Goal: Navigation & Orientation: Locate item on page

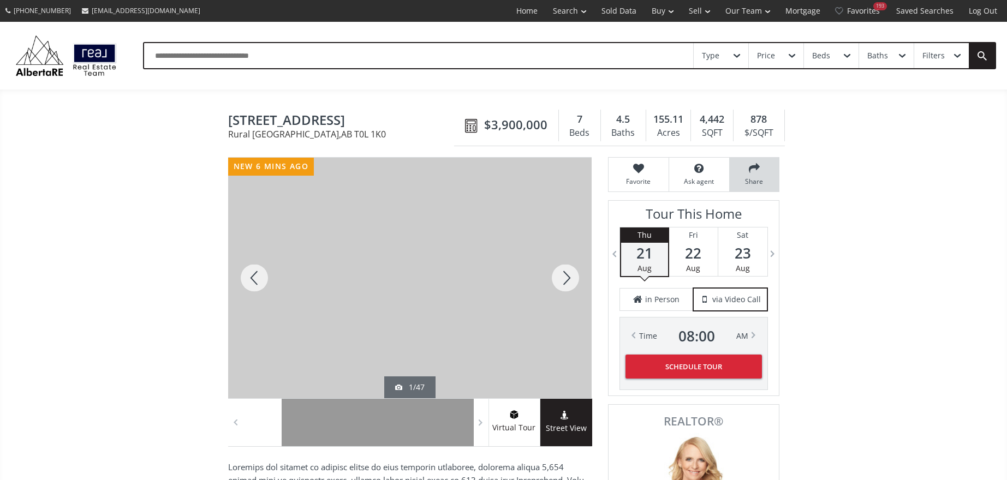
click at [754, 171] on icon at bounding box center [754, 168] width 38 height 11
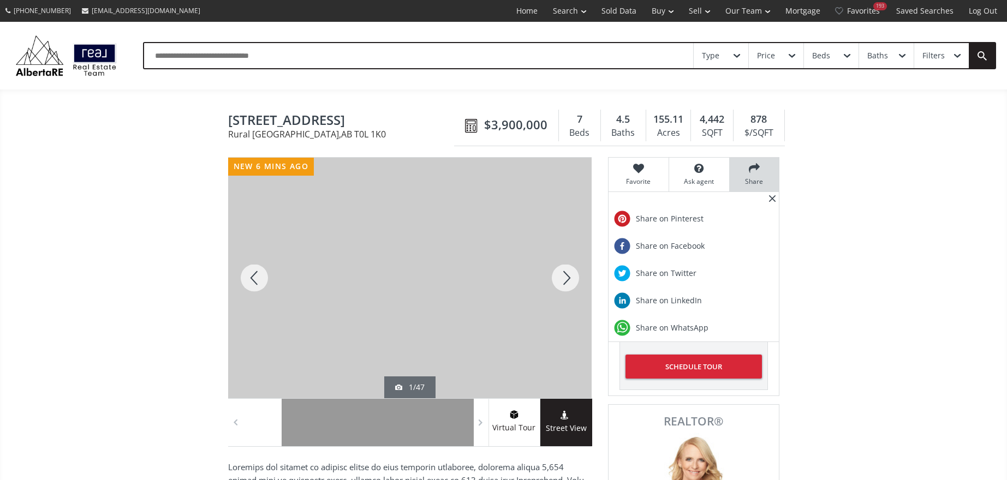
scroll to position [9, 0]
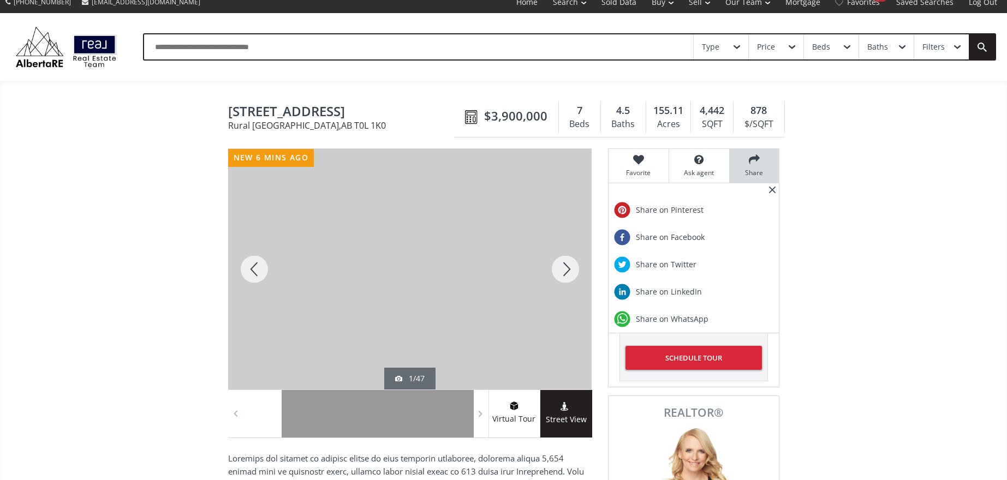
click at [568, 274] on div at bounding box center [565, 269] width 52 height 241
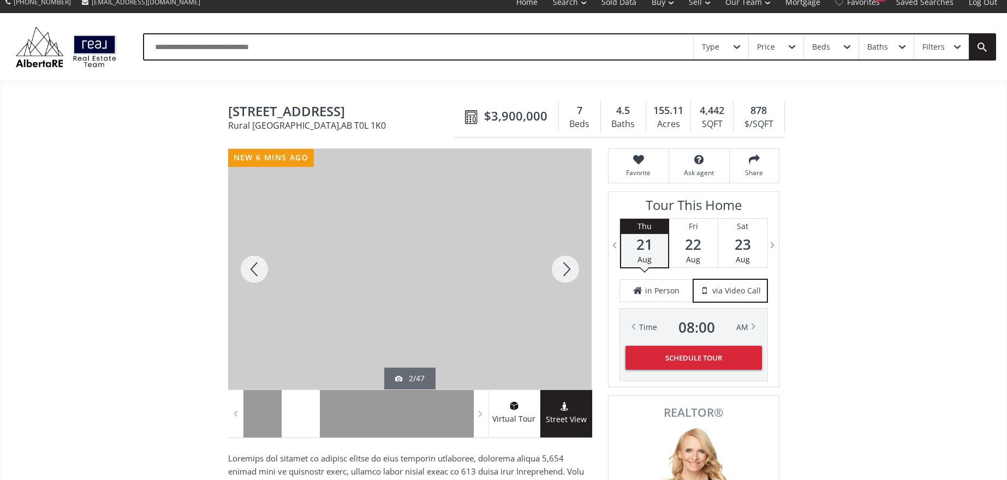
click at [571, 273] on div at bounding box center [565, 269] width 52 height 241
click at [559, 274] on div at bounding box center [565, 269] width 52 height 241
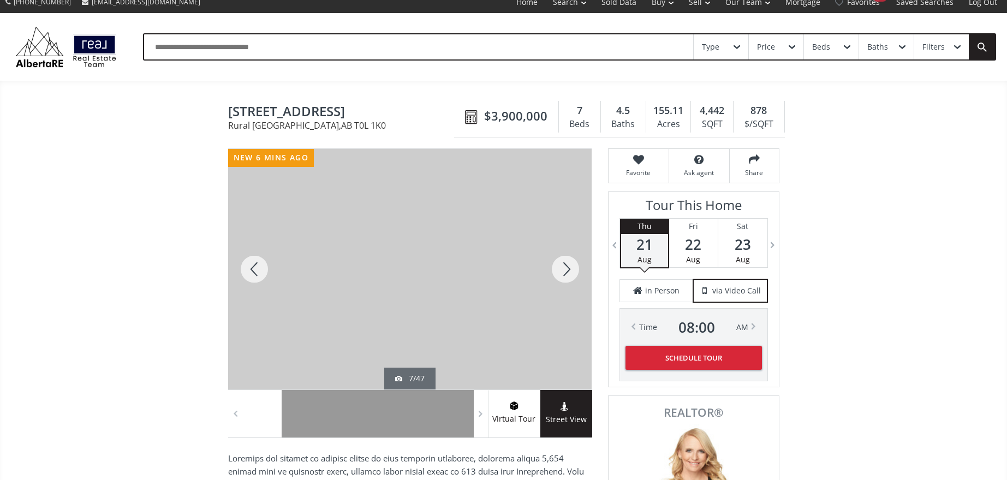
click at [566, 265] on div at bounding box center [565, 269] width 52 height 241
click at [565, 267] on div at bounding box center [565, 269] width 52 height 241
click at [565, 272] on div at bounding box center [565, 269] width 52 height 241
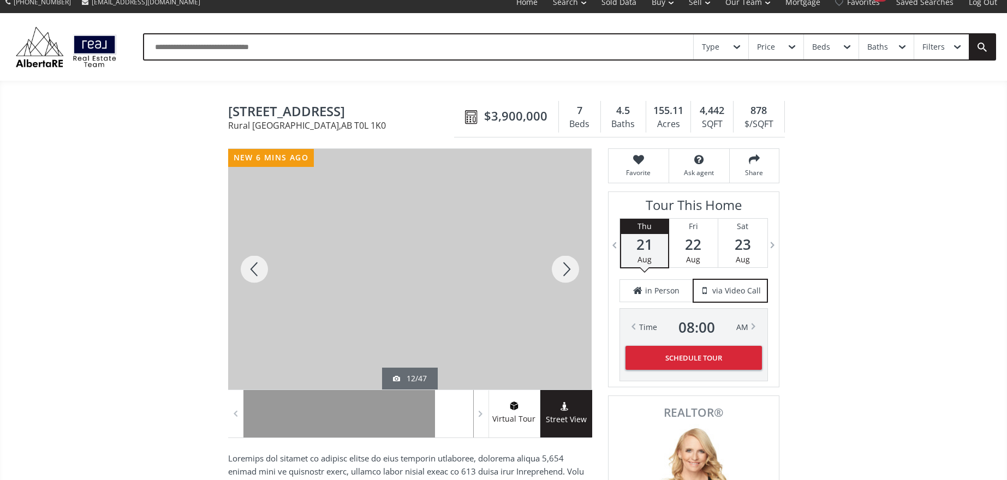
click at [565, 272] on div at bounding box center [565, 269] width 52 height 241
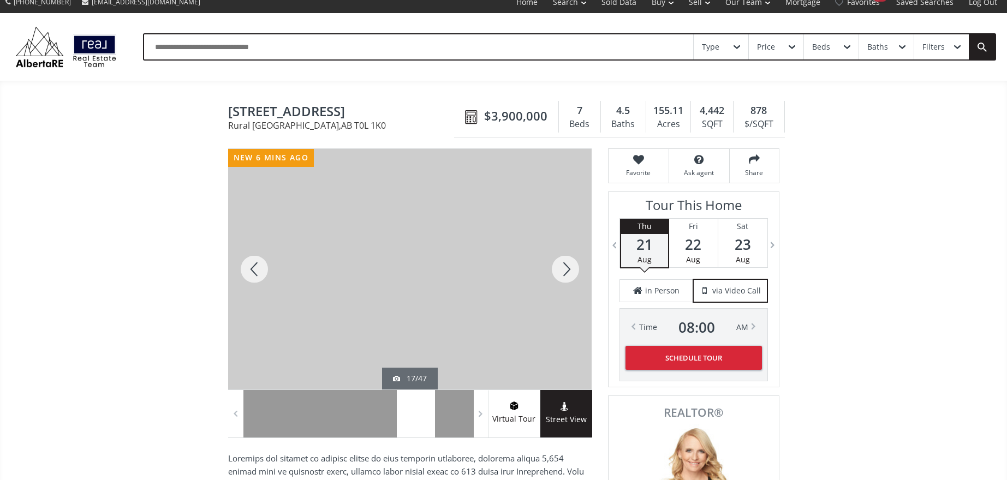
click at [565, 272] on div at bounding box center [565, 269] width 52 height 241
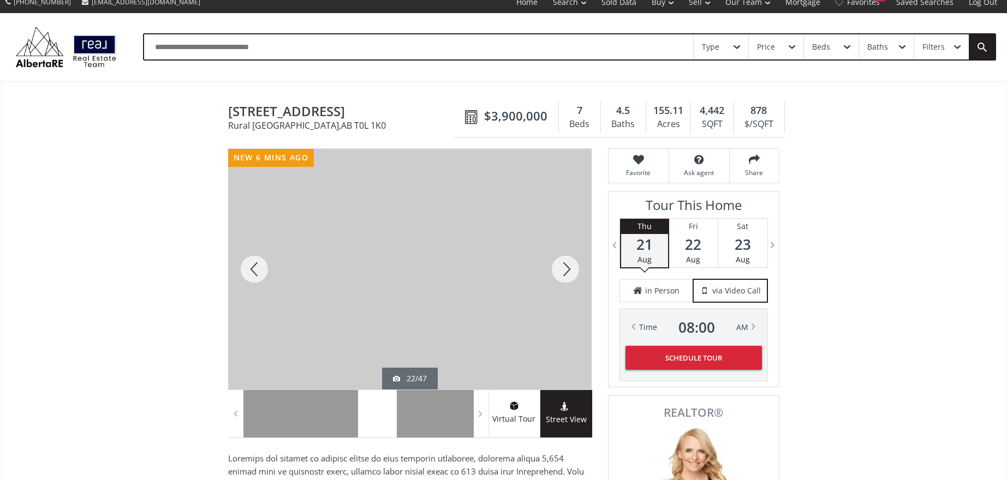
click at [565, 272] on div at bounding box center [565, 269] width 52 height 241
click at [563, 268] on div at bounding box center [565, 269] width 52 height 241
click at [565, 272] on div at bounding box center [565, 269] width 52 height 241
click at [564, 272] on div at bounding box center [565, 269] width 52 height 241
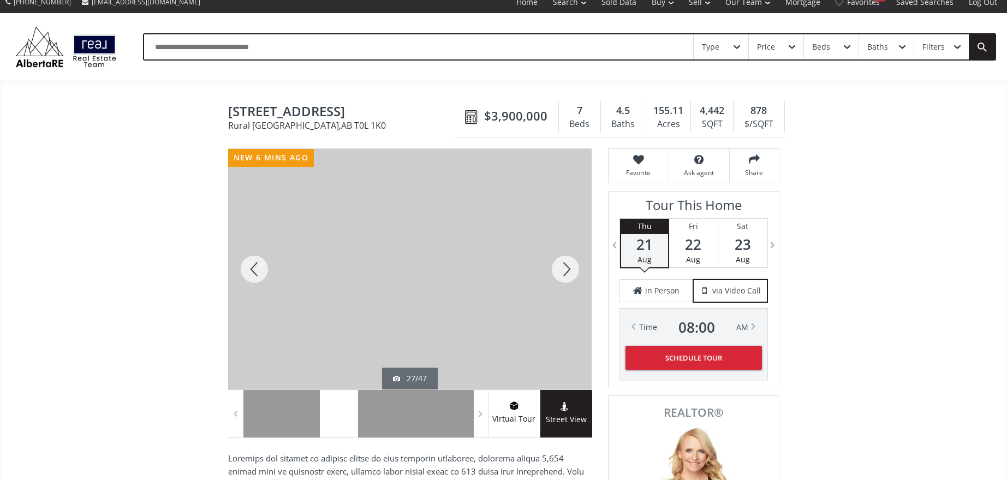
click at [564, 272] on div at bounding box center [565, 269] width 52 height 241
click at [264, 264] on div at bounding box center [254, 269] width 52 height 241
click at [568, 268] on div at bounding box center [565, 269] width 52 height 241
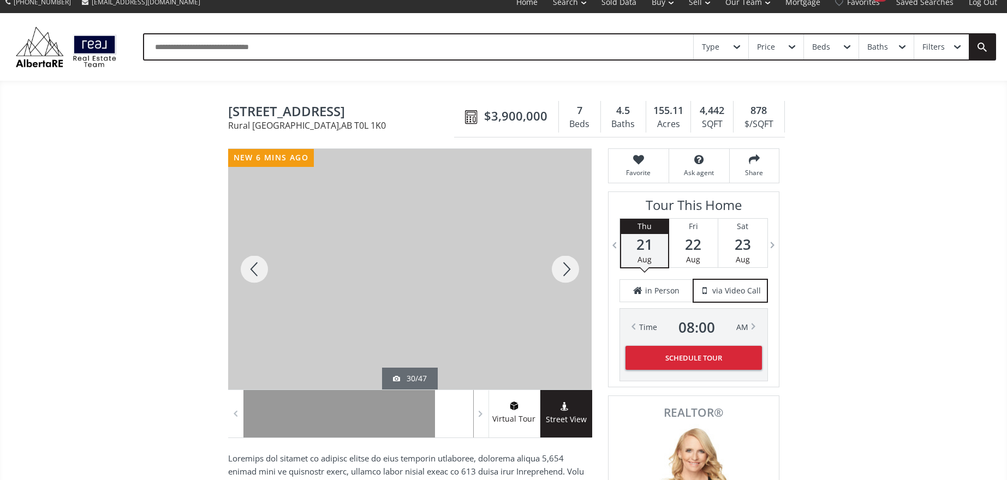
click at [564, 275] on div at bounding box center [565, 269] width 52 height 241
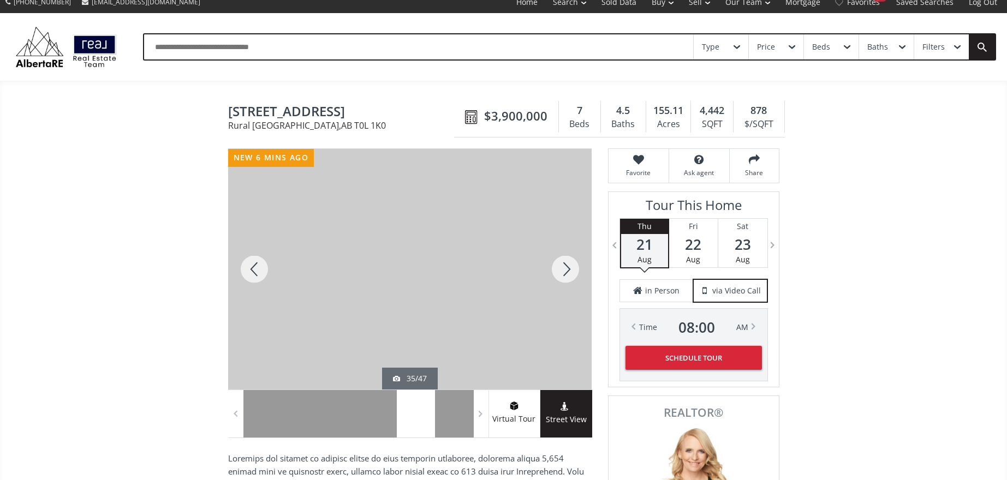
click at [564, 275] on div at bounding box center [565, 269] width 52 height 241
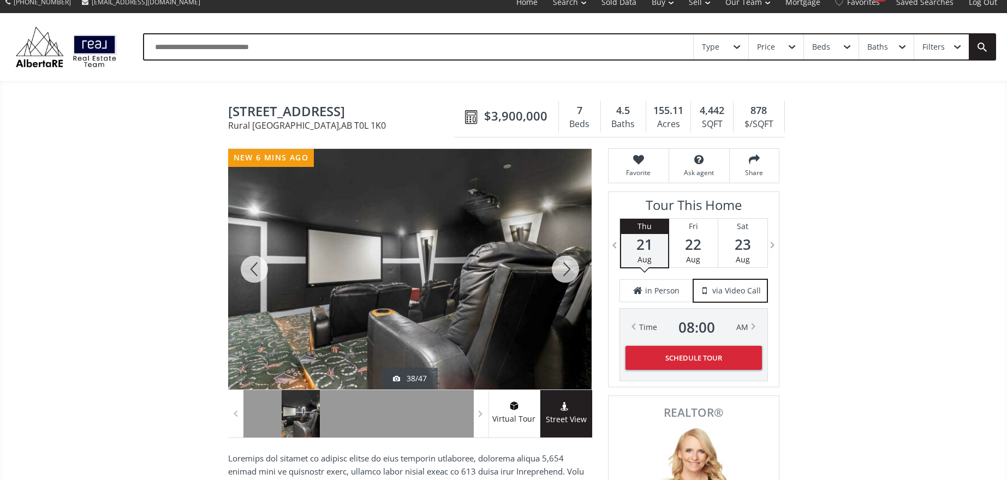
click at [564, 275] on div at bounding box center [565, 269] width 52 height 241
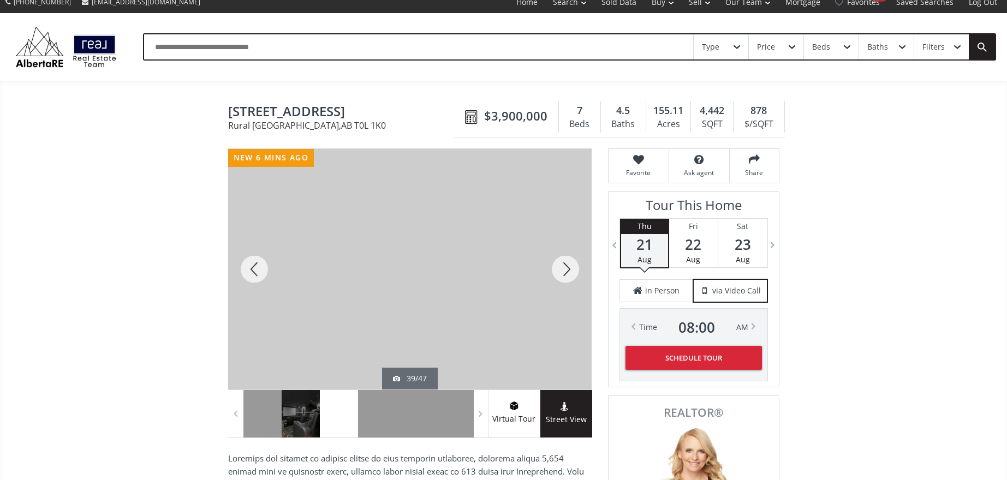
click at [564, 275] on div at bounding box center [565, 269] width 52 height 241
click at [565, 273] on div at bounding box center [565, 269] width 52 height 241
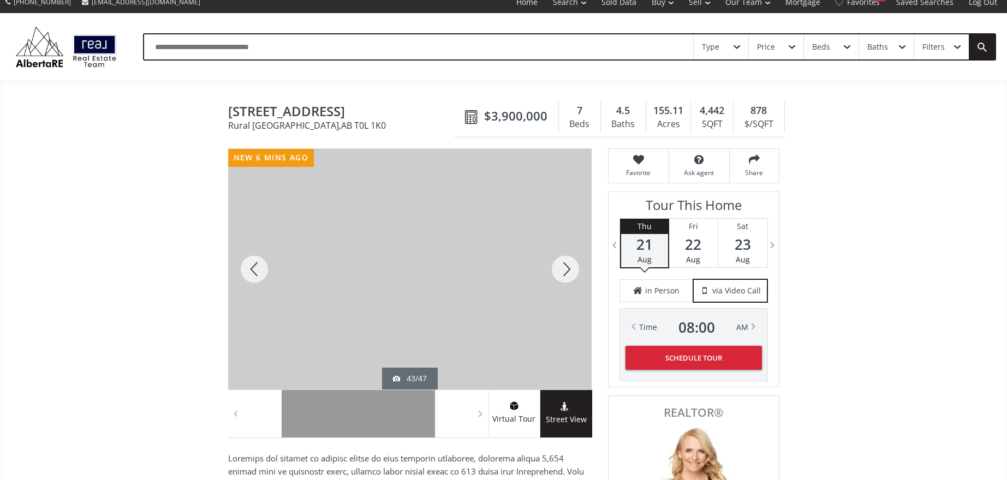
click at [565, 273] on div at bounding box center [565, 269] width 52 height 241
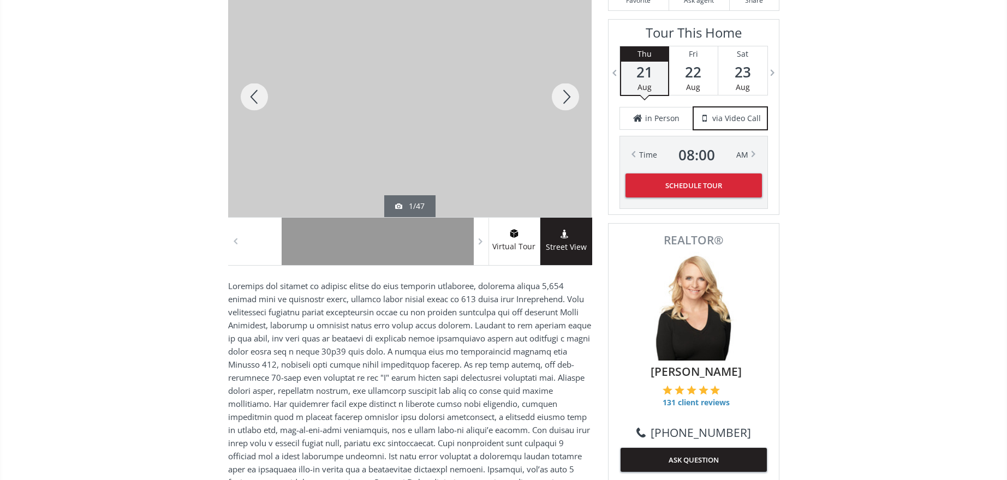
scroll to position [184, 0]
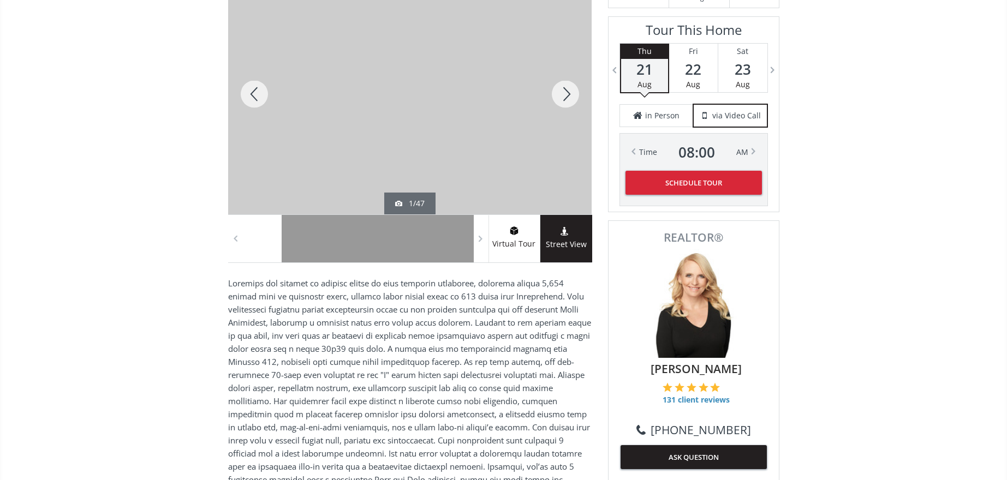
click at [573, 237] on span at bounding box center [566, 232] width 52 height 11
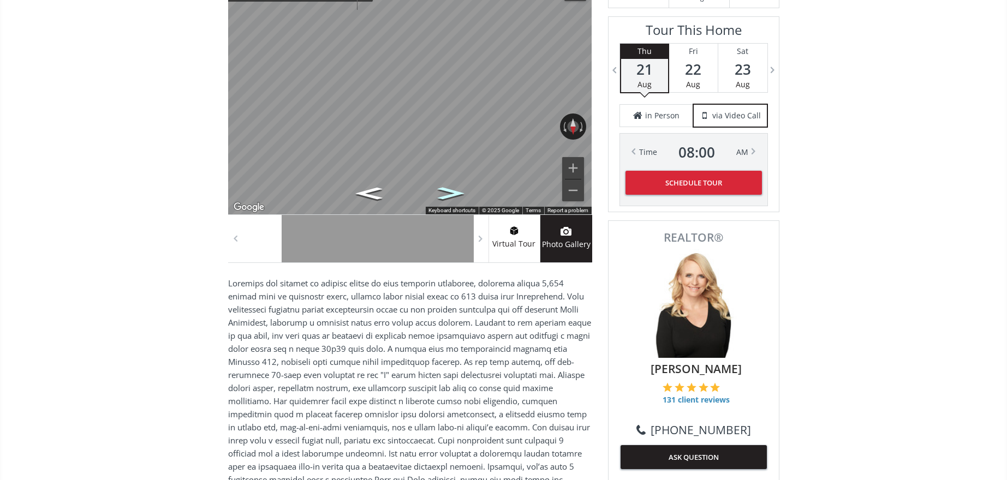
click at [455, 194] on icon "Go West, AB-549" at bounding box center [450, 193] width 49 height 18
click at [455, 195] on icon "Go West, AB-549" at bounding box center [450, 193] width 49 height 18
click at [455, 195] on icon "Go West, AB-549" at bounding box center [451, 193] width 50 height 18
click at [455, 195] on icon "Go West, AB-549" at bounding box center [450, 193] width 50 height 18
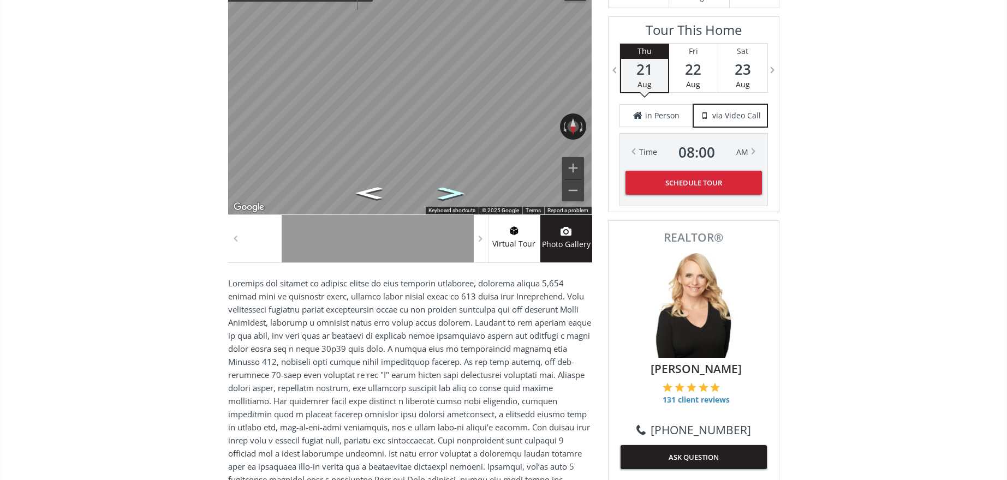
click at [455, 195] on icon "Go West, AB-549" at bounding box center [450, 193] width 49 height 18
click at [455, 195] on icon "Go West, AB-549" at bounding box center [451, 193] width 50 height 18
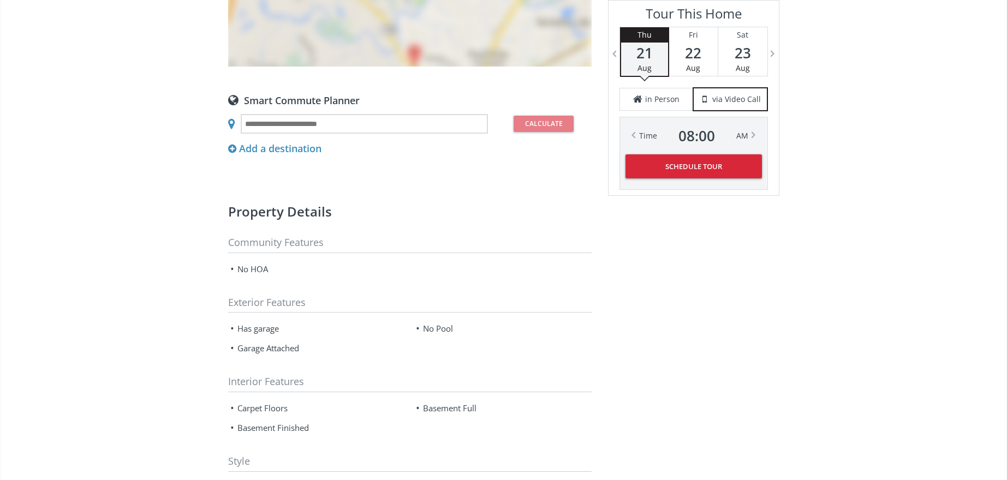
scroll to position [1097, 0]
